Goal: Register for event/course

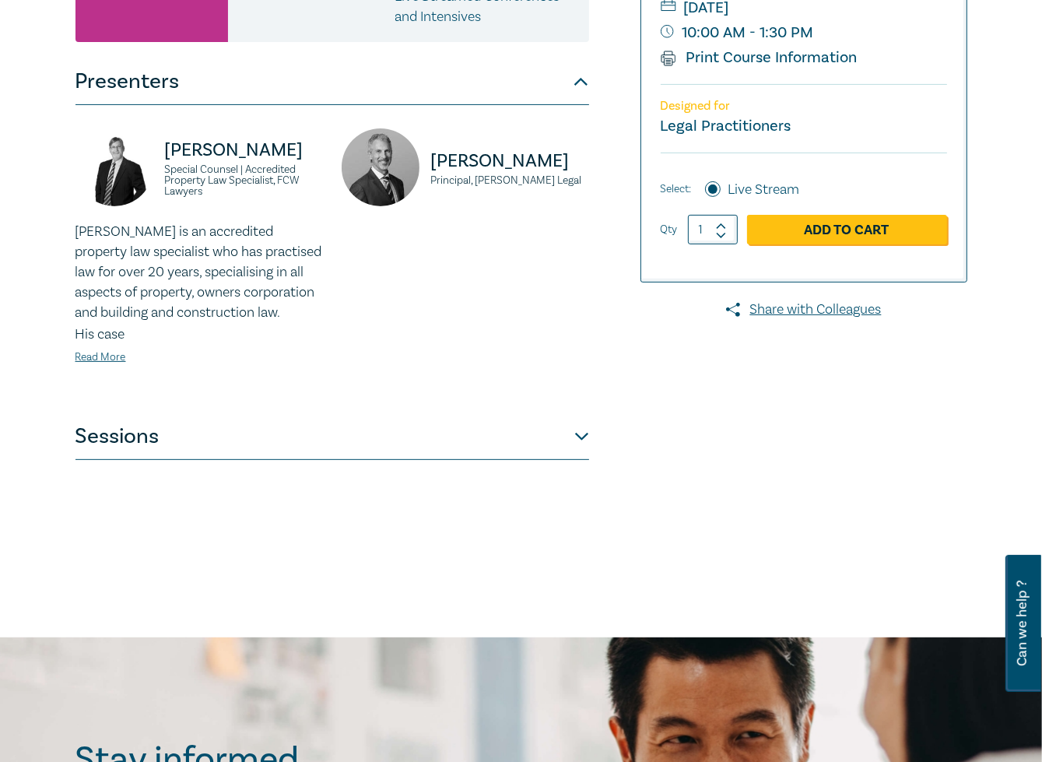
click at [292, 441] on button "Sessions" at bounding box center [333, 436] width 514 height 47
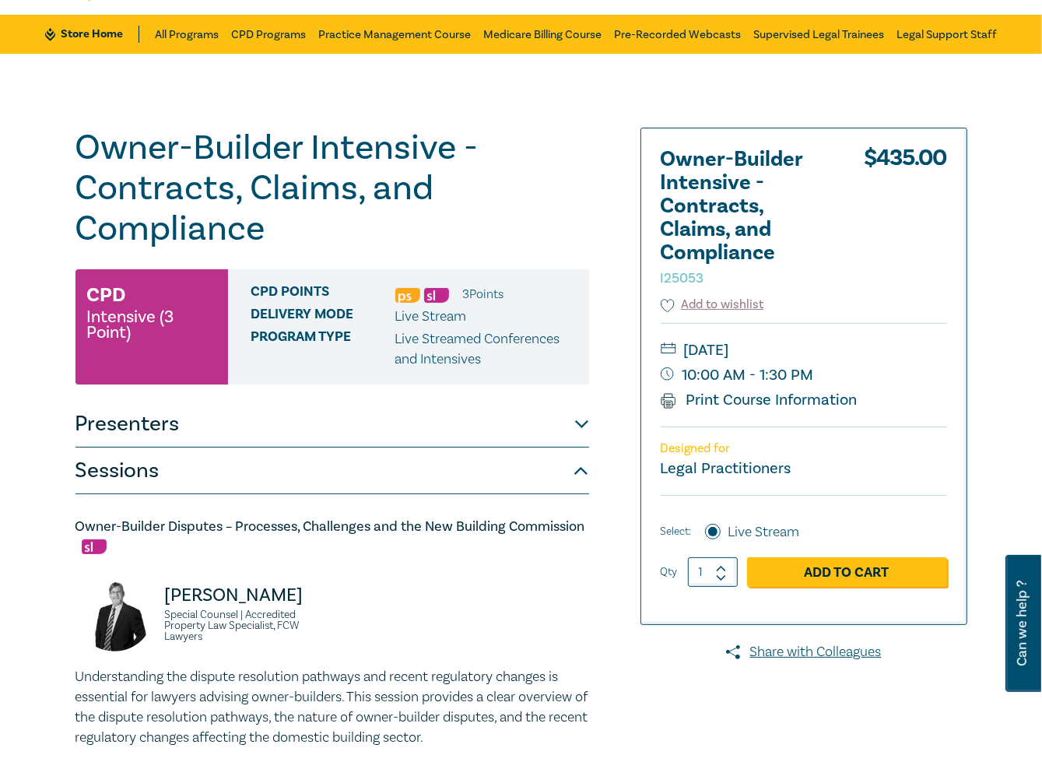
scroll to position [50, 0]
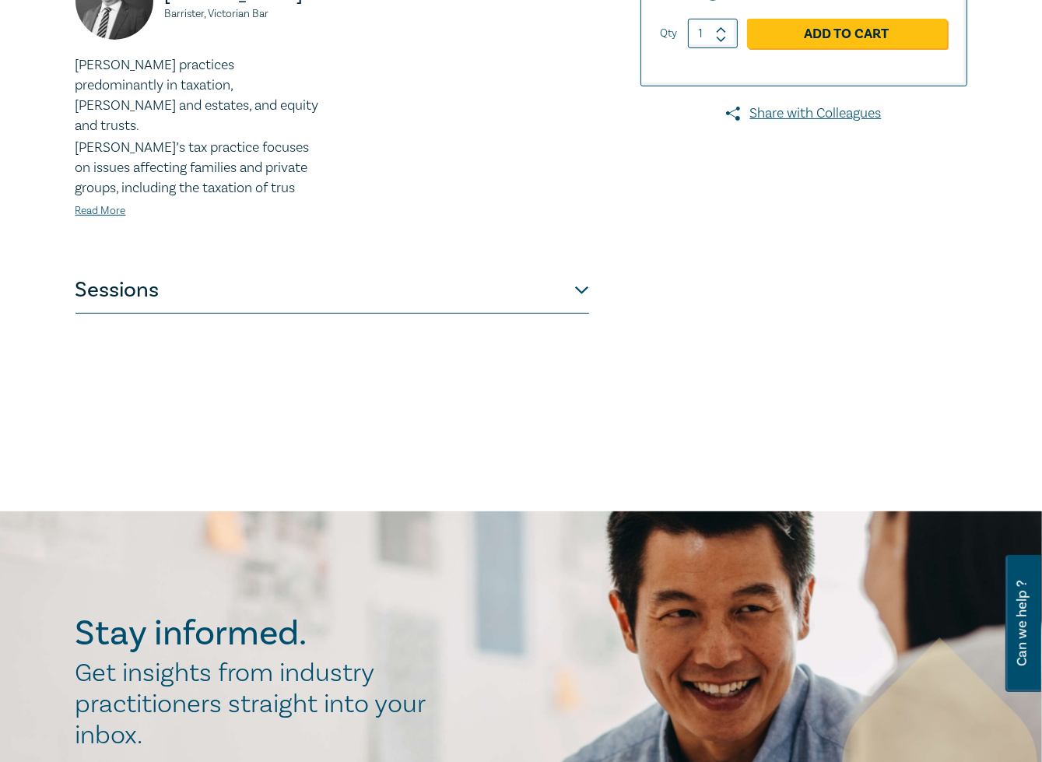
scroll to position [516, 0]
click at [265, 266] on button "Sessions" at bounding box center [333, 289] width 514 height 47
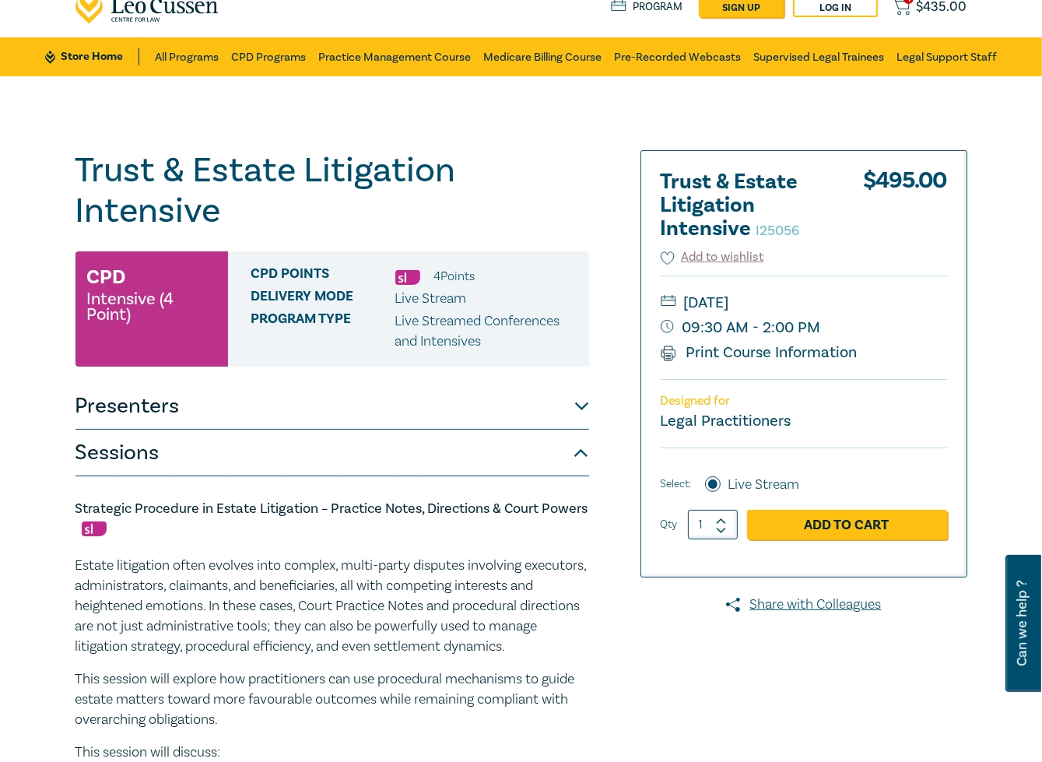
scroll to position [23, 0]
